Goal: Communication & Community: Ask a question

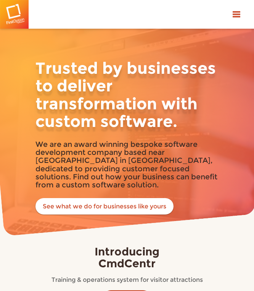
click at [236, 16] on button "Toggle navigation" at bounding box center [237, 14] width 24 height 29
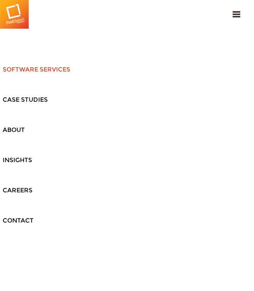
click at [42, 71] on link "Software services" at bounding box center [127, 69] width 254 height 29
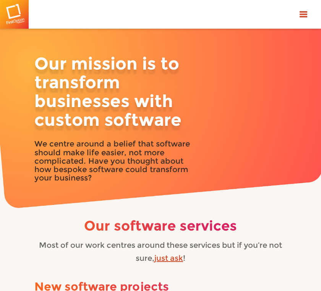
click at [254, 10] on button "Toggle navigation" at bounding box center [303, 14] width 24 height 29
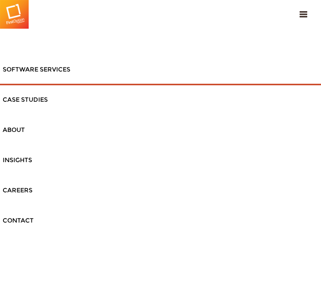
click at [14, 225] on link "Contact" at bounding box center [160, 220] width 321 height 29
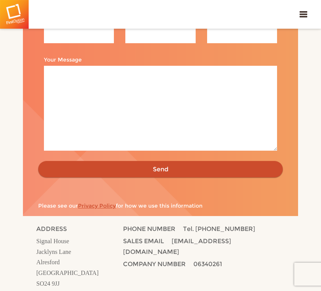
scroll to position [194, 0]
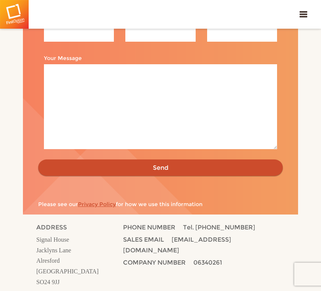
drag, startPoint x: 248, startPoint y: 251, endPoint x: 167, endPoint y: 250, distance: 81.0
click at [167, 250] on p "SALES EMAIL [EMAIL_ADDRESS][DOMAIN_NAME]" at bounding box center [193, 245] width 140 height 23
copy span "@[DOMAIN_NAME]"
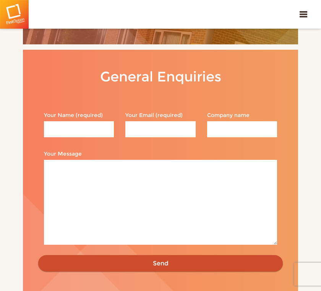
click at [76, 134] on input "Your Name (required)" at bounding box center [79, 129] width 70 height 16
type input "Pasi Puro"
drag, startPoint x: 189, startPoint y: 130, endPoint x: 99, endPoint y: 130, distance: 89.7
click at [99, 109] on p "Your Name (required) Pasi Puro Your Email (required) puropasi@gmail.com Company…" at bounding box center [160, 109] width 244 height 0
type input "pasi.puro@solverx.io"
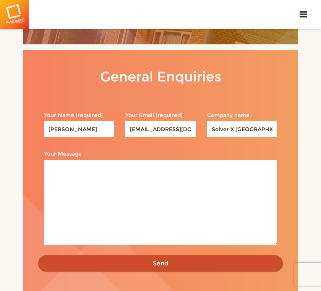
type input "Solver X London"
click at [166, 202] on textarea "Your Message" at bounding box center [160, 202] width 233 height 84
paste textarea "Hi! Sorry for my unconventional outreach but I couldn't find direct contact inf…"
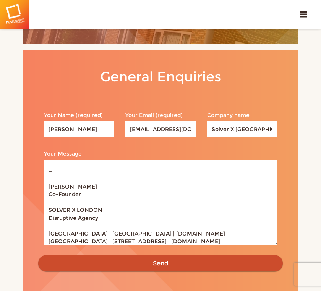
scroll to position [0, 0]
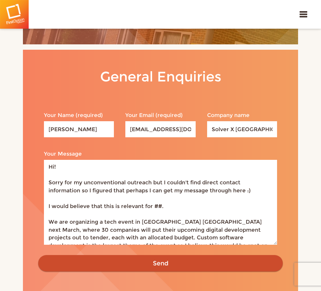
click at [157, 205] on textarea "Hi! Sorry for my unconventional outreach but I couldn't find direct contact inf…" at bounding box center [160, 202] width 233 height 84
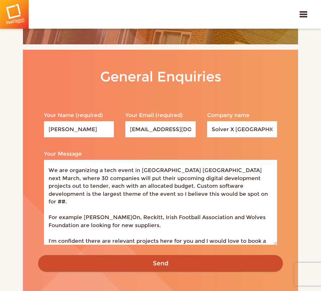
scroll to position [53, 0]
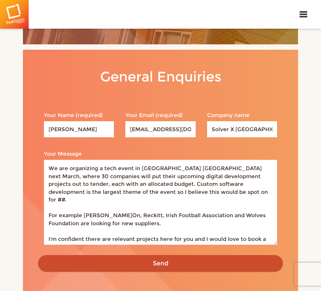
click at [206, 191] on textarea "Hi! Sorry for my unconventional outreach but I couldn't find direct contact inf…" at bounding box center [160, 202] width 233 height 84
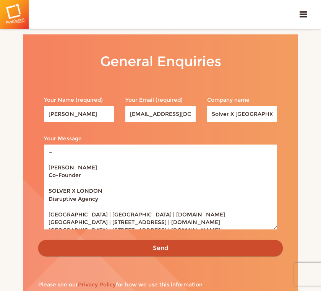
scroll to position [121, 0]
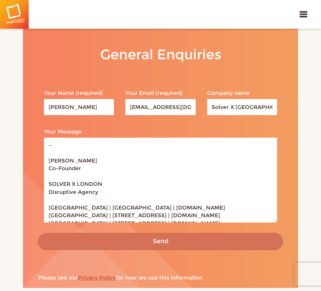
type textarea "Hi! Sorry for my unconventional outreach but I couldn't find direct contact inf…"
click at [176, 247] on input "Send" at bounding box center [160, 241] width 244 height 17
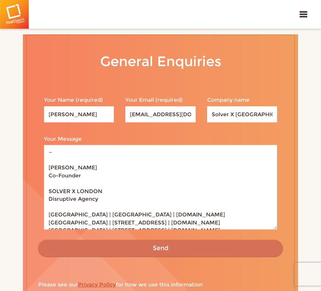
scroll to position [0, 0]
